Goal: Check status

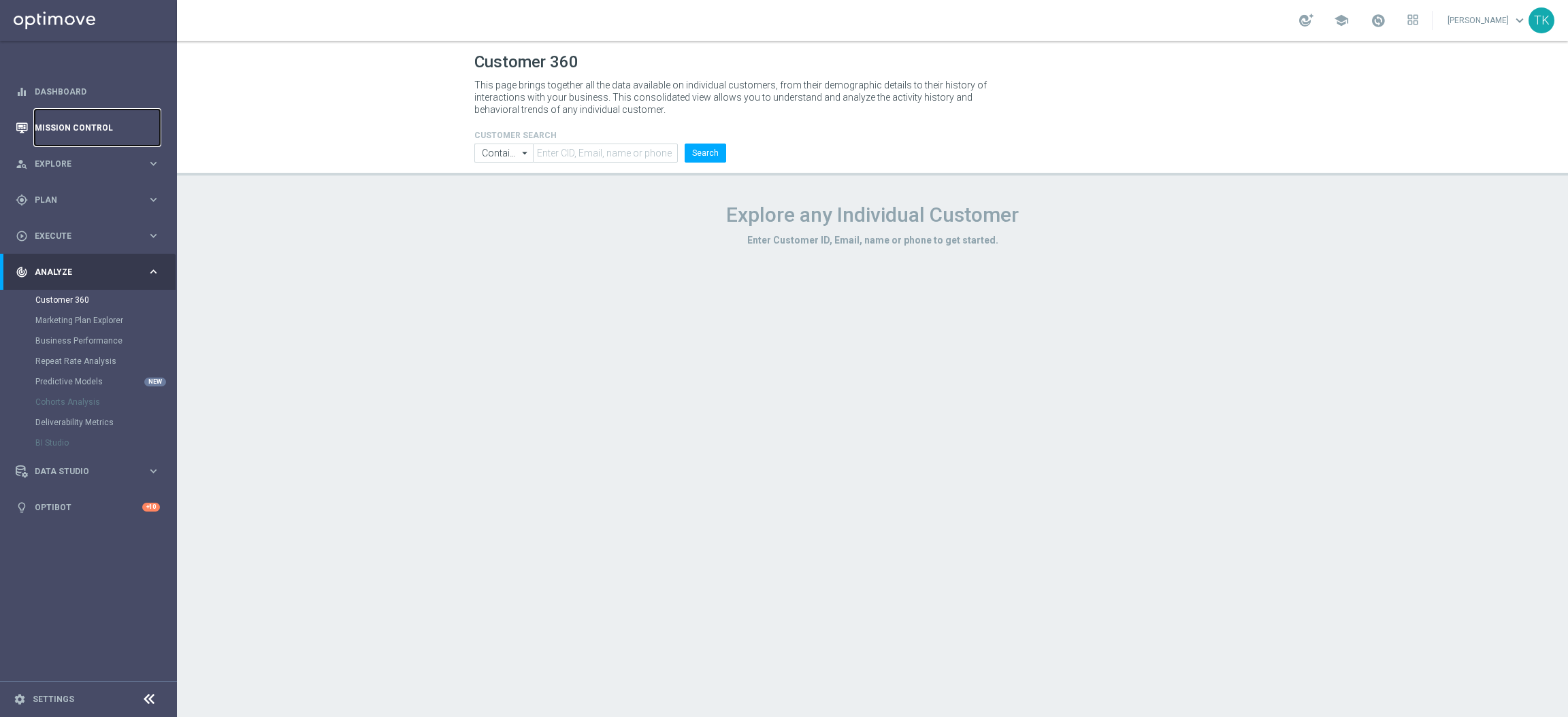
click at [82, 128] on link "Mission Control" at bounding box center [97, 127] width 125 height 36
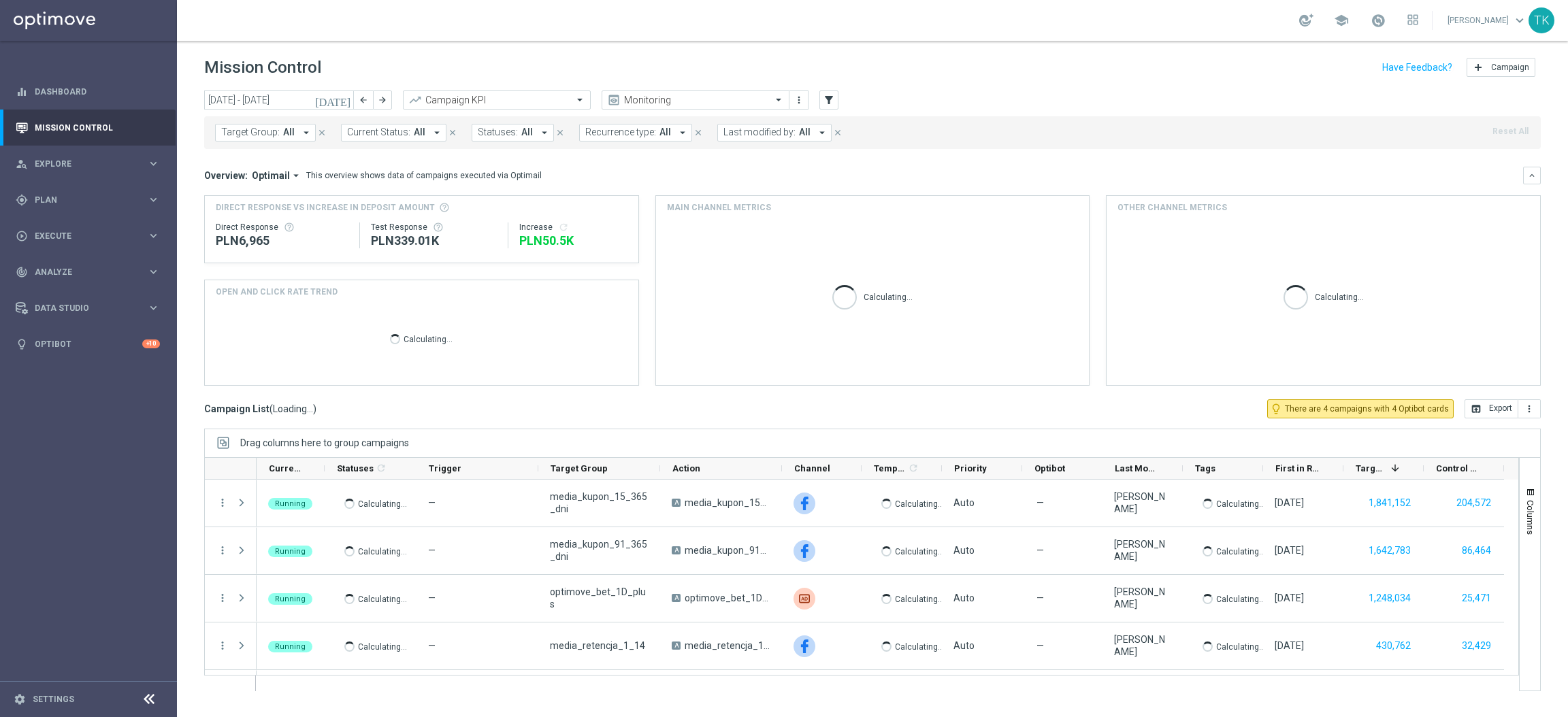
click at [258, 134] on span "Target Group:" at bounding box center [250, 132] width 59 height 12
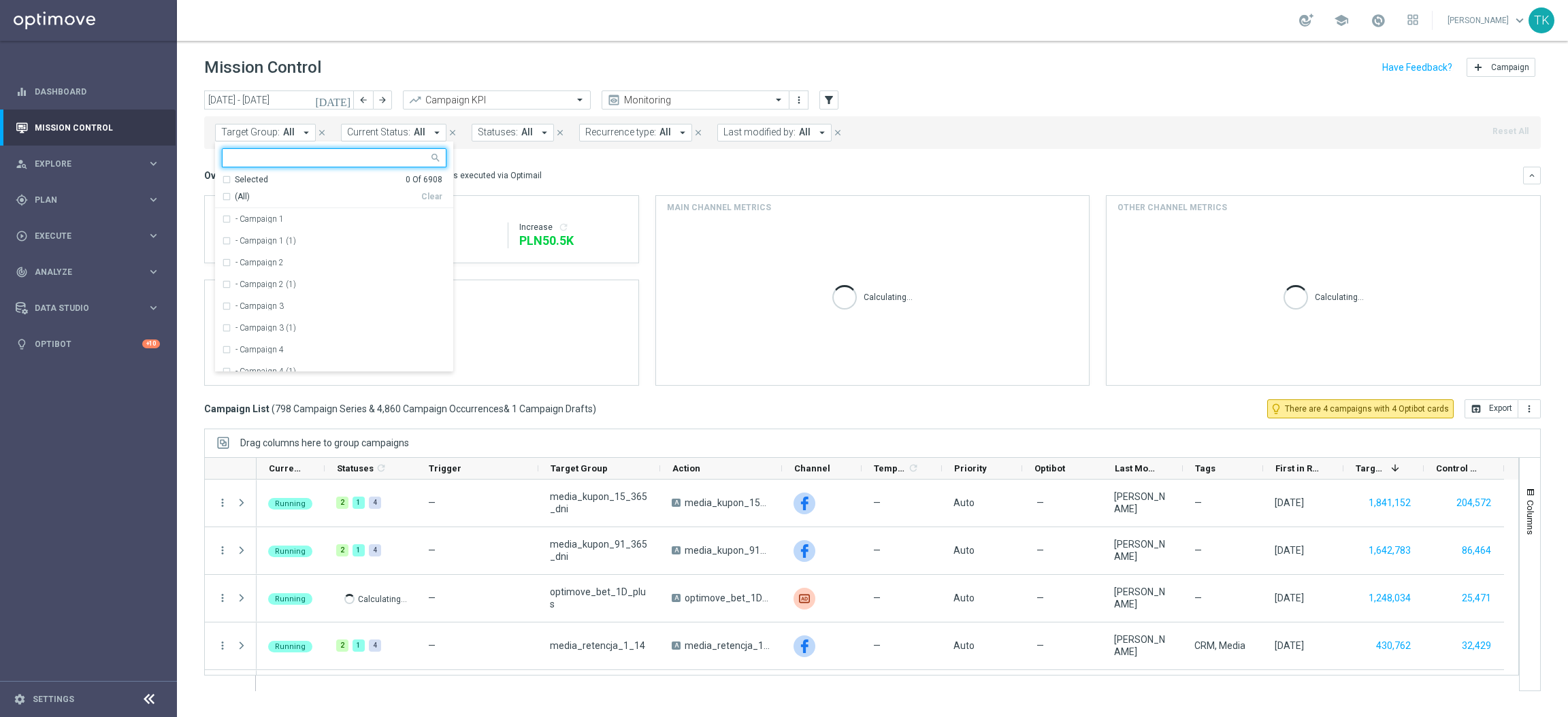
click at [247, 159] on input "text" at bounding box center [329, 158] width 200 height 12
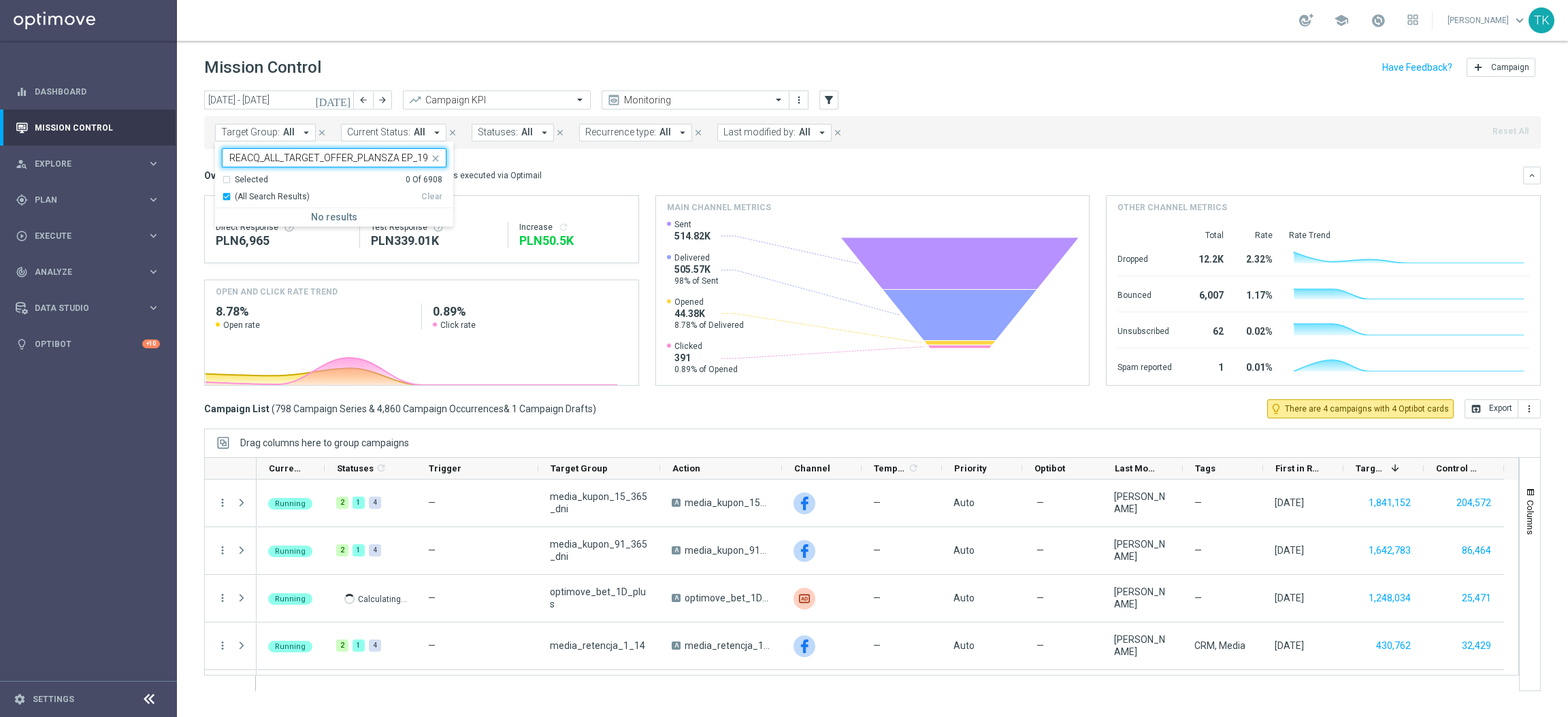
scroll to position [0, 17]
click at [226, 200] on div "(All Search Results)" at bounding box center [321, 198] width 200 height 12
type input "REACQ_ALL_TARGET_OFFER_PLANSZA EP_190825"
click at [407, 159] on input "REACQ_ALL_TARGET_OFFER_PLANSZA EP_190825" at bounding box center [329, 158] width 200 height 12
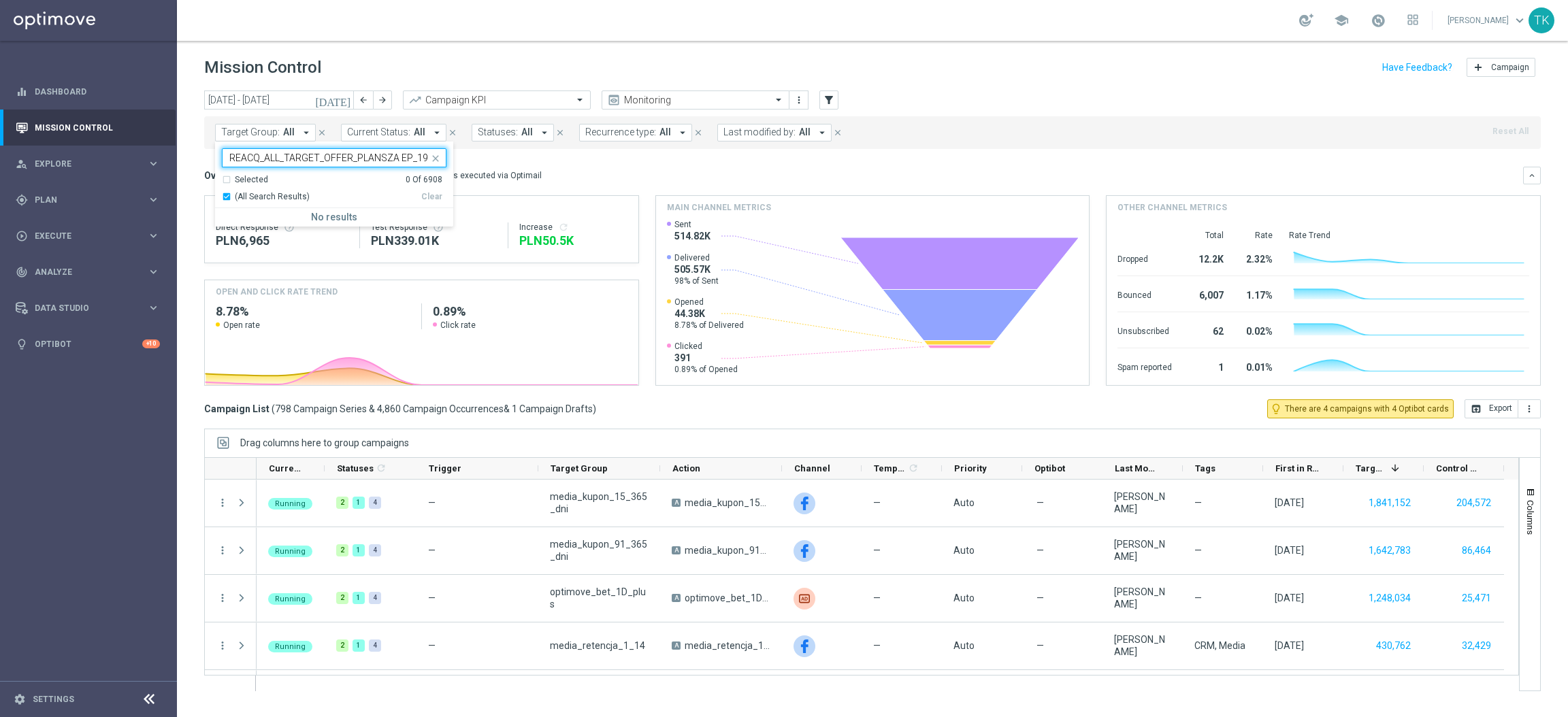
scroll to position [0, 17]
click at [407, 159] on input "REACQ_ALL_TARGET_OFFER_PLANSZA EP_190825" at bounding box center [329, 158] width 200 height 12
paste input "REACQ_ALL_TARGET_OFFER_PLANSZA EP_190825"
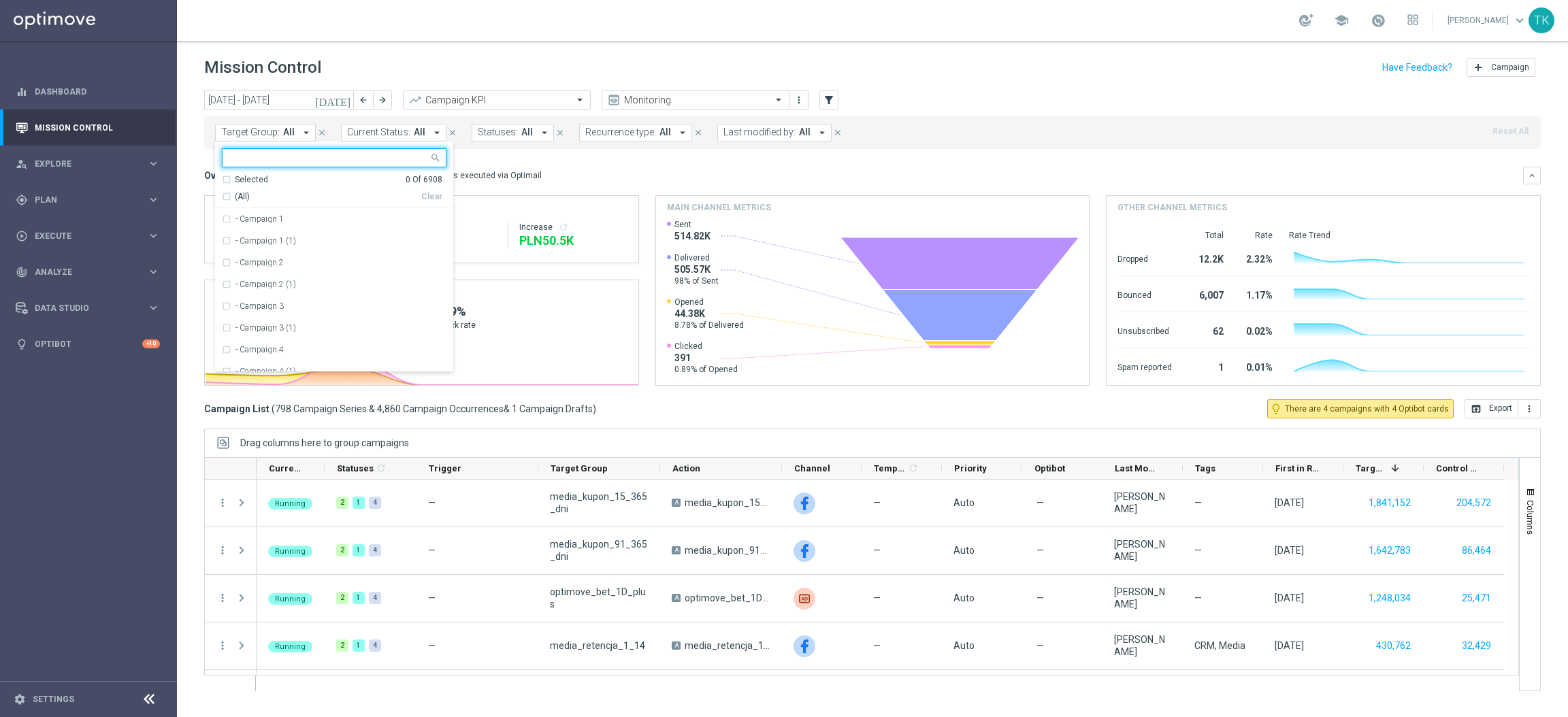
type input "REACQ_ALL_TARGET_OFFER_PLANSZA EP_190825"
click at [593, 170] on div "Overview: Optimail arrow_drop_down This overview shows data of campaigns execut…" at bounding box center [864, 176] width 1320 height 12
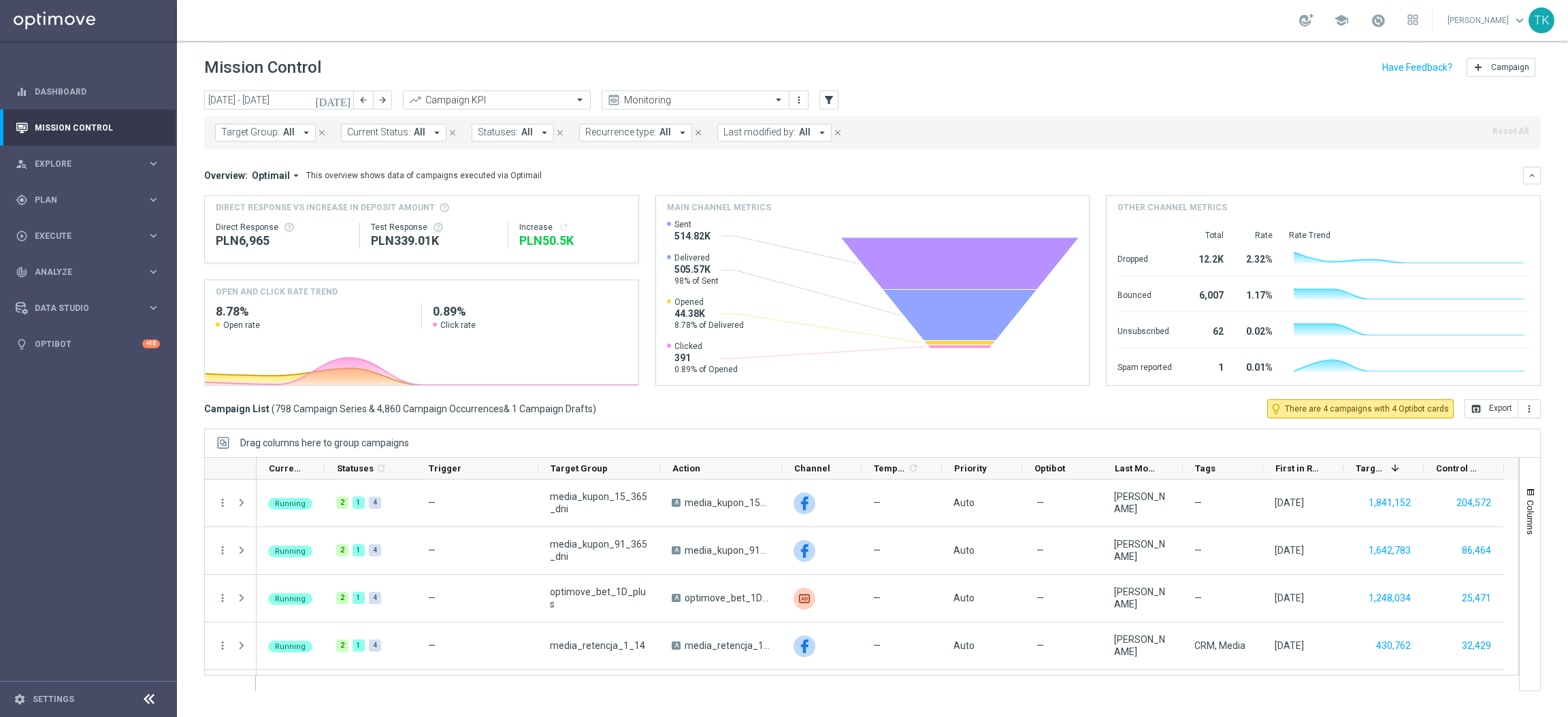
click at [250, 129] on span "Target Group:" at bounding box center [250, 132] width 59 height 12
click at [321, 159] on input "REACQ_ALL_TARGET_OFFER_PLANSZA EP_190825" at bounding box center [329, 158] width 200 height 12
click at [319, 157] on input "REACQ_ALL_TARGET_OFFER_PLANSZA EP_190825" at bounding box center [329, 158] width 200 height 12
paste input "ZBR_REM_"
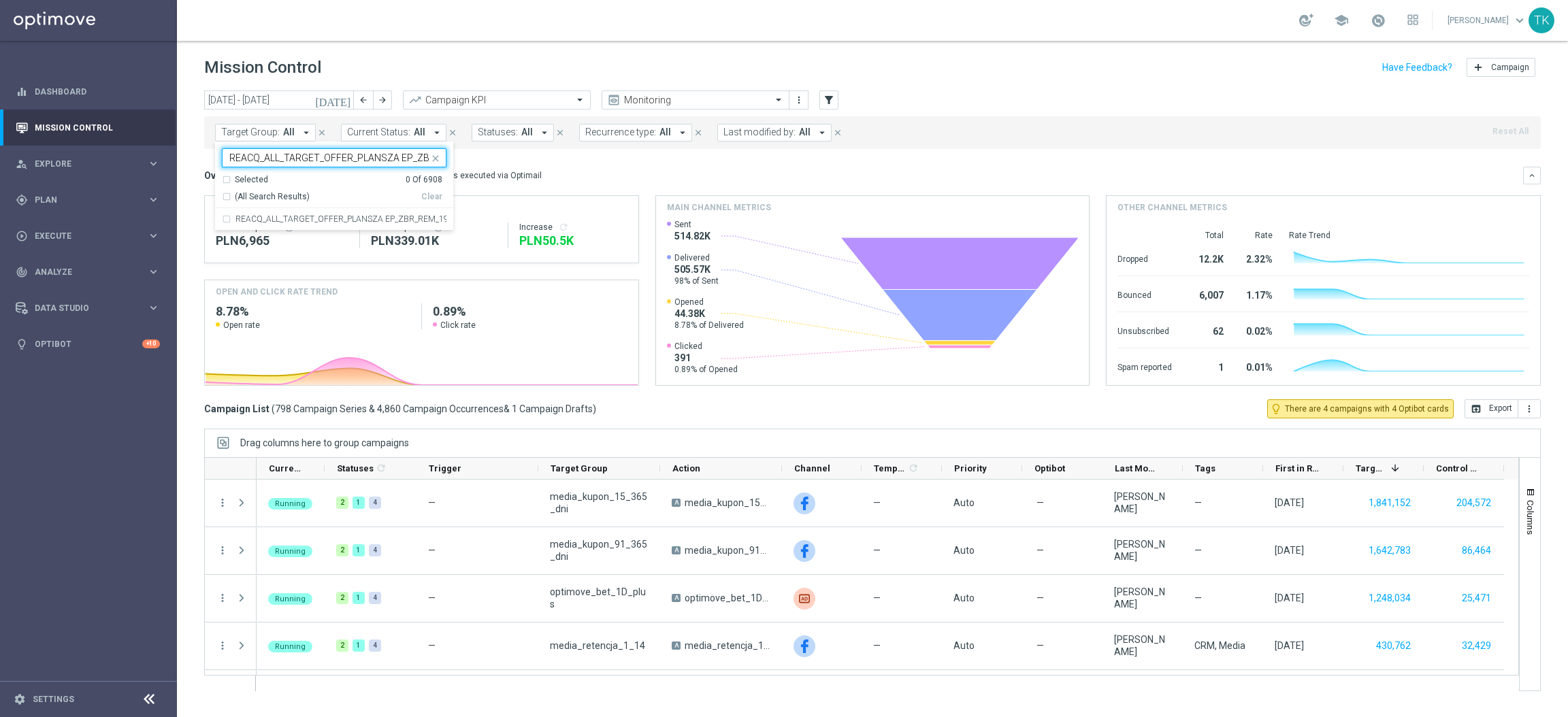
scroll to position [0, 63]
click at [322, 218] on label "REACQ_ALL_TARGET_OFFER_PLANSZA EP_ZBR_REM_190825" at bounding box center [341, 218] width 211 height 8
type input "REACQ_ALL_TARGET_OFFER_PLANSZA EP_ZBR_REM_190825"
click at [193, 141] on div "[DATE] [DATE] - [DATE] arrow_back arrow_forward Campaign KPI trending_up Monito…" at bounding box center [872, 397] width 1391 height 615
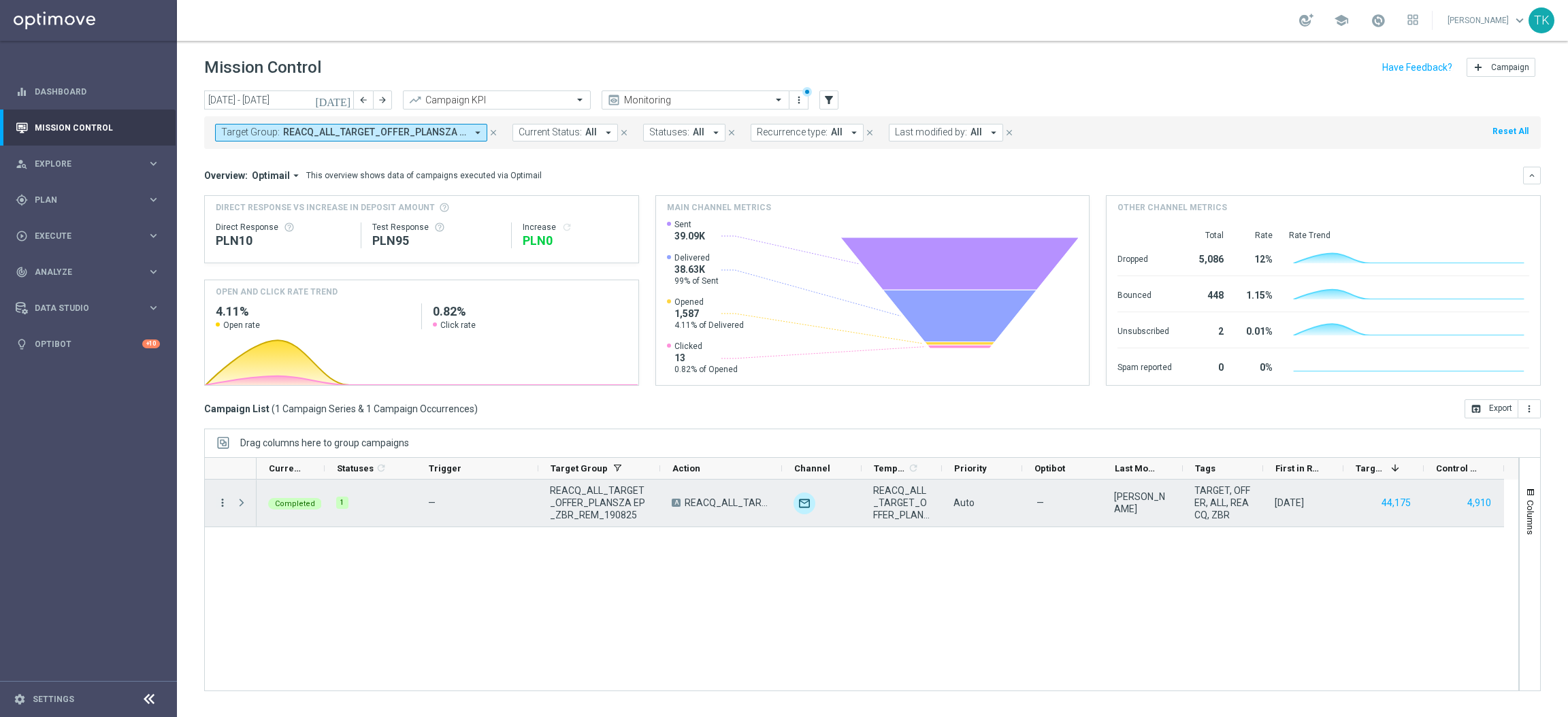
click at [222, 505] on icon "more_vert" at bounding box center [223, 502] width 12 height 12
click at [280, 526] on span "Campaign Metrics" at bounding box center [284, 531] width 71 height 10
